Goal: Task Accomplishment & Management: Complete application form

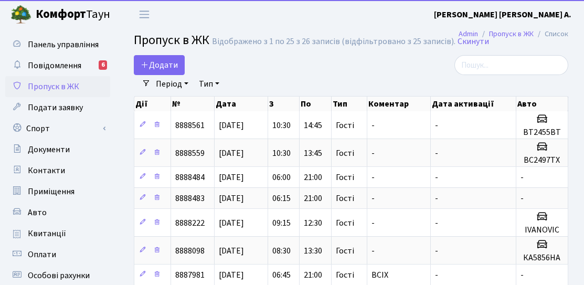
select select "25"
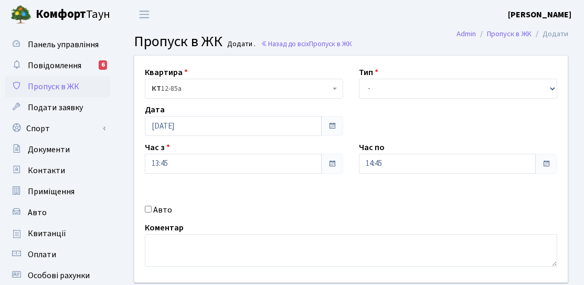
click at [156, 213] on label "Авто" at bounding box center [162, 210] width 19 height 13
click at [152, 213] on input "Авто" at bounding box center [148, 209] width 7 height 7
checkbox input "true"
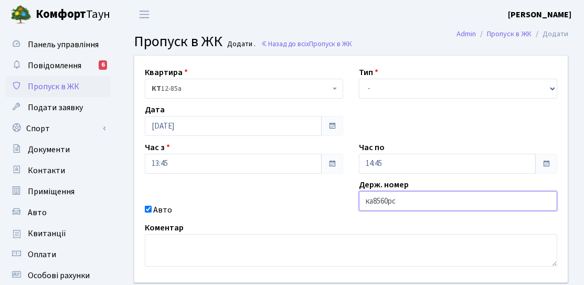
type input "ка8560рс"
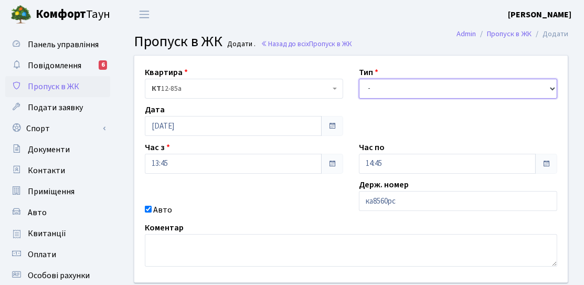
click at [375, 92] on select "- Доставка Таксі Гості Сервіс" at bounding box center [458, 89] width 198 height 20
click at [359, 79] on select "- Доставка Таксі Гості Сервіс" at bounding box center [458, 89] width 198 height 20
click at [399, 89] on select "- Доставка Таксі Гості Сервіс" at bounding box center [458, 89] width 198 height 20
select select "3"
click at [359, 79] on select "- Доставка Таксі Гості Сервіс" at bounding box center [458, 89] width 198 height 20
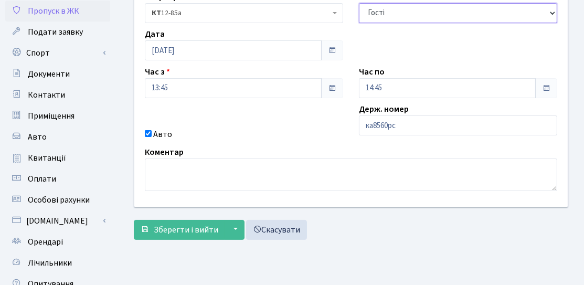
scroll to position [53, 0]
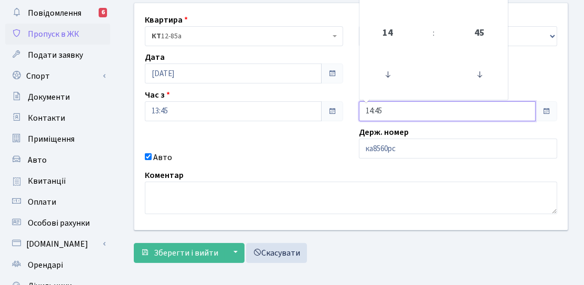
click at [405, 102] on input "14:45" at bounding box center [447, 111] width 177 height 20
click at [395, 30] on span "14" at bounding box center [388, 33] width 28 height 28
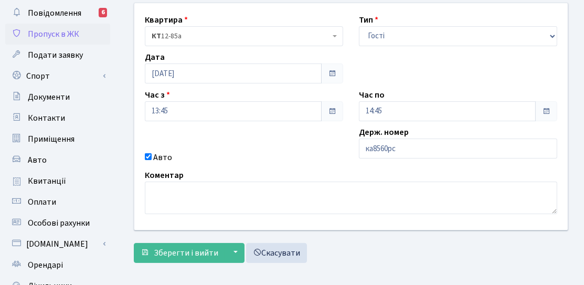
click at [405, 125] on div "Квартира <b>КТ</b>&nbsp;&nbsp;&nbsp;&nbsp;12-85а КТ 12-85а Тип - Доставка Таксі…" at bounding box center [351, 116] width 449 height 227
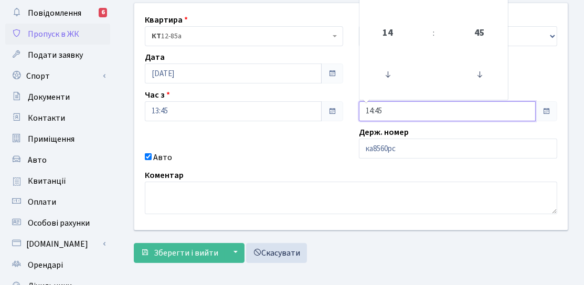
click at [401, 112] on input "14:45" at bounding box center [447, 111] width 177 height 20
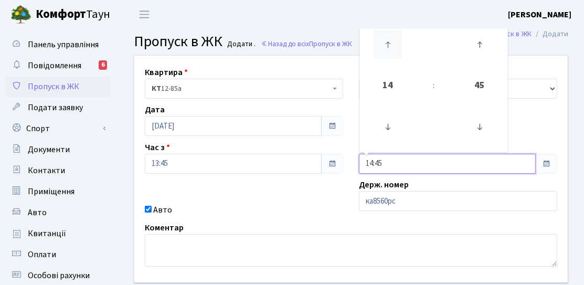
click at [384, 49] on icon at bounding box center [388, 44] width 28 height 28
type input "16:45"
click at [269, 224] on div "Коментар" at bounding box center [351, 244] width 428 height 45
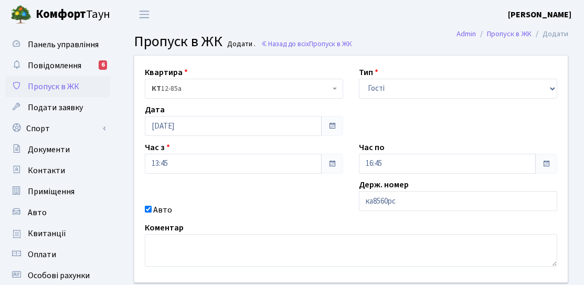
scroll to position [53, 0]
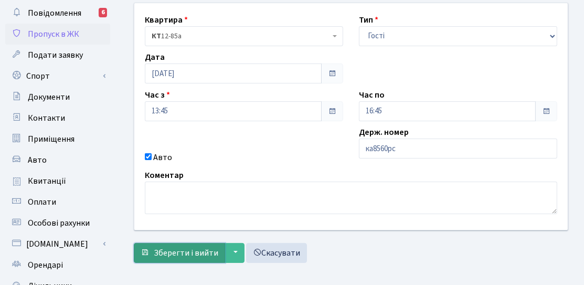
click at [160, 250] on span "Зберегти і вийти" at bounding box center [186, 253] width 65 height 12
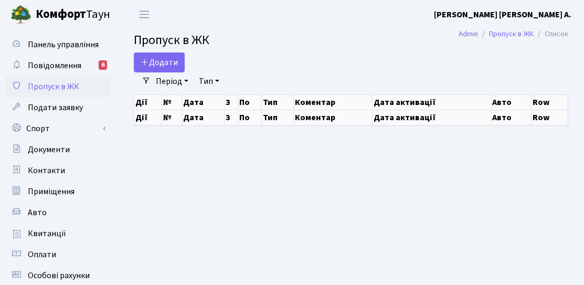
select select "25"
